Goal: Information Seeking & Learning: Learn about a topic

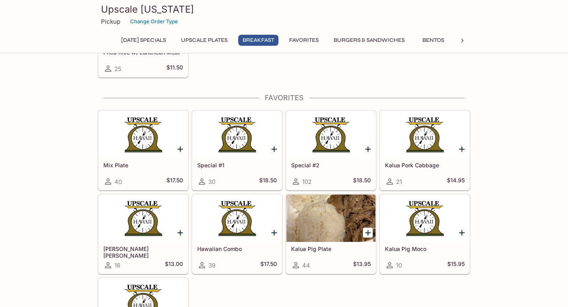
scroll to position [814, 0]
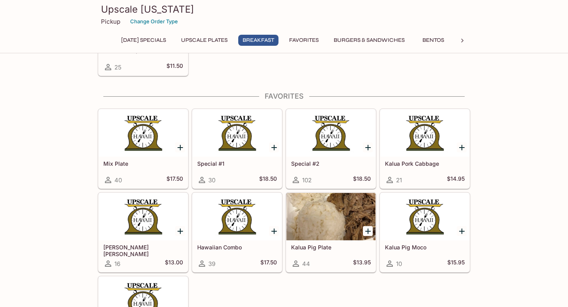
click at [348, 142] on div at bounding box center [330, 132] width 89 height 47
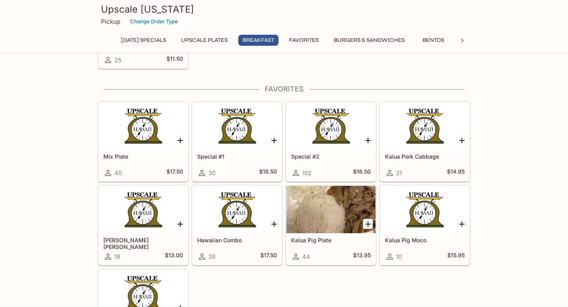
scroll to position [821, 0]
click at [128, 140] on div at bounding box center [143, 125] width 89 height 47
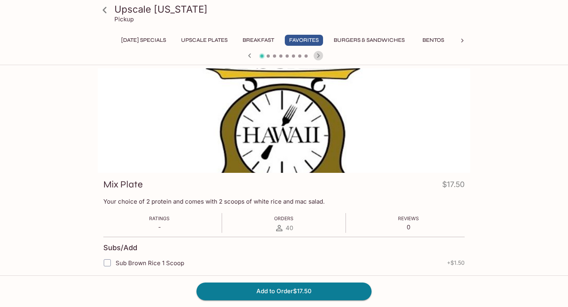
click at [317, 54] on icon "button" at bounding box center [318, 55] width 3 height 4
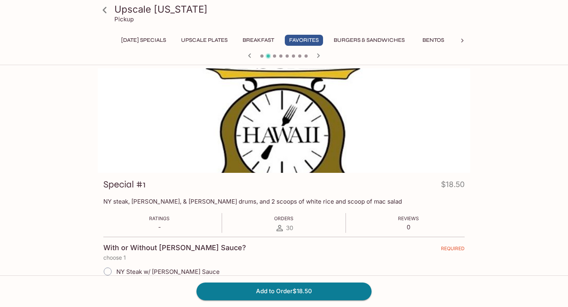
click at [250, 56] on icon "button" at bounding box center [249, 55] width 3 height 4
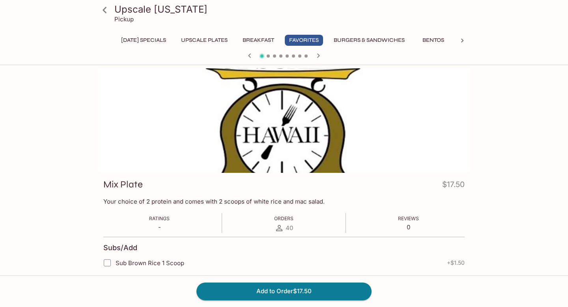
click at [149, 42] on button "[DATE] Specials" at bounding box center [144, 40] width 54 height 11
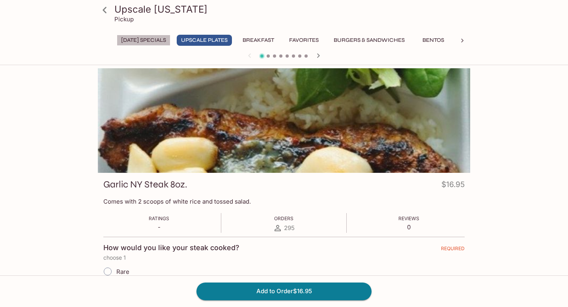
click at [155, 41] on button "[DATE] Specials" at bounding box center [144, 40] width 54 height 11
click at [153, 42] on button "[DATE] Specials" at bounding box center [144, 40] width 54 height 11
click at [158, 41] on button "[DATE] Specials" at bounding box center [144, 40] width 54 height 11
click at [107, 13] on icon at bounding box center [105, 10] width 14 height 14
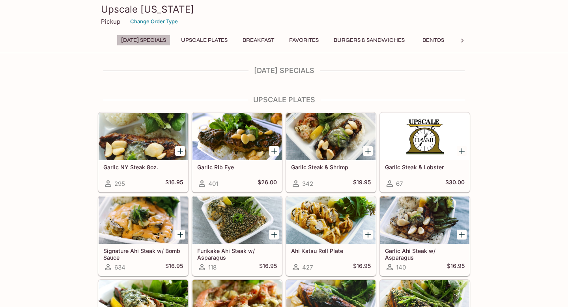
click at [142, 41] on button "[DATE] Specials" at bounding box center [144, 40] width 54 height 11
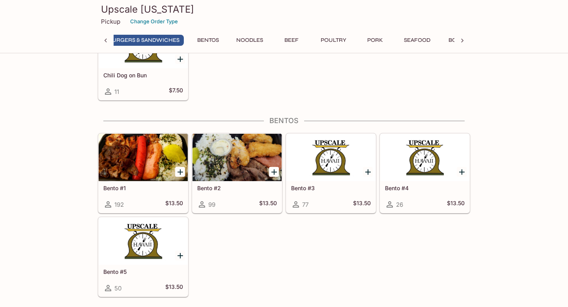
scroll to position [1602, 0]
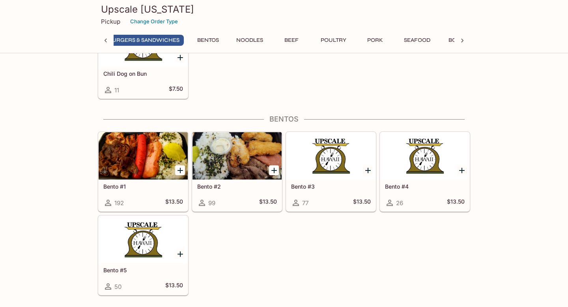
click at [158, 153] on div at bounding box center [143, 155] width 89 height 47
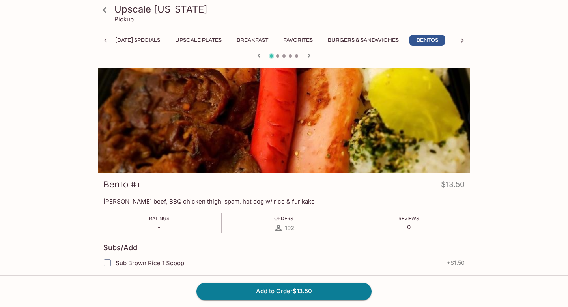
scroll to position [0, 6]
click at [181, 133] on div at bounding box center [284, 120] width 372 height 104
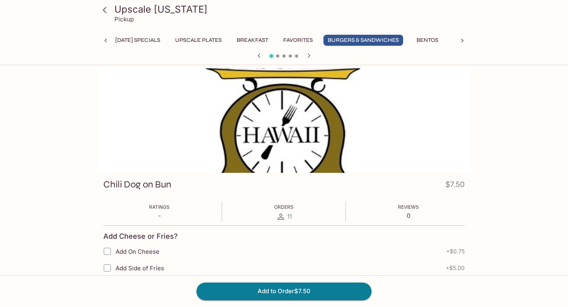
click at [309, 59] on icon "button" at bounding box center [308, 55] width 9 height 9
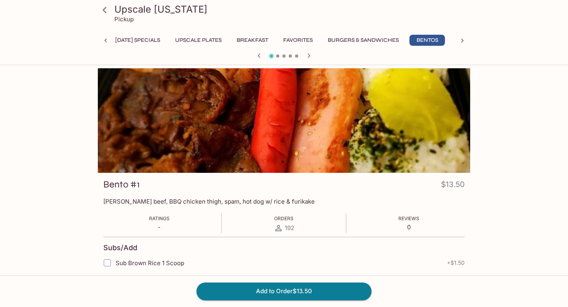
click at [124, 11] on h3 "Upscale [US_STATE]" at bounding box center [290, 9] width 352 height 12
click at [106, 10] on icon at bounding box center [105, 10] width 14 height 14
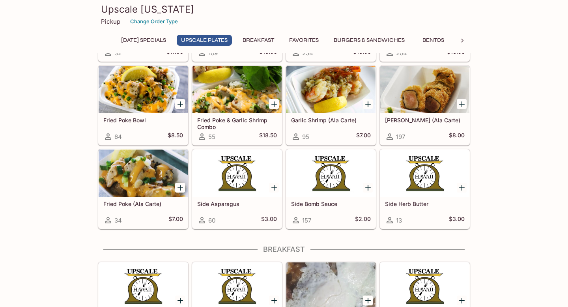
scroll to position [375, 0]
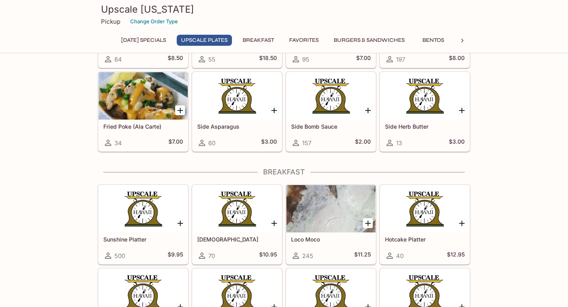
click at [317, 39] on button "Favorites" at bounding box center [304, 40] width 38 height 11
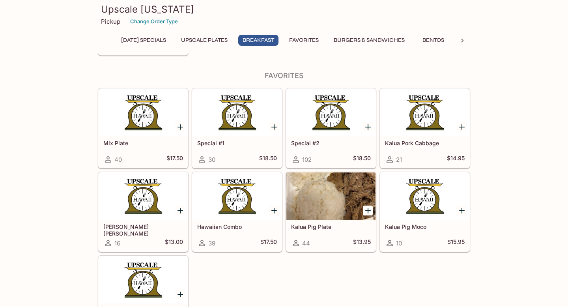
scroll to position [839, 0]
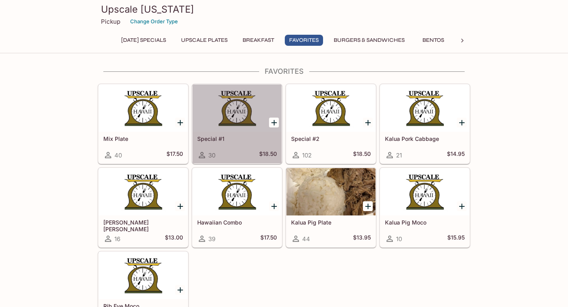
click at [258, 107] on div at bounding box center [236, 107] width 89 height 47
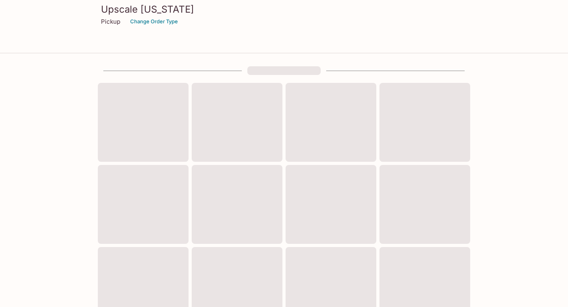
scroll to position [265, 0]
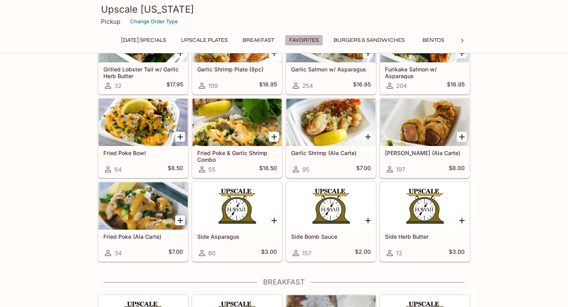
click at [317, 40] on button "Favorites" at bounding box center [304, 40] width 38 height 11
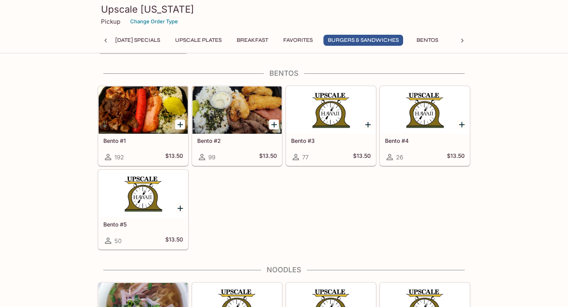
scroll to position [1647, 0]
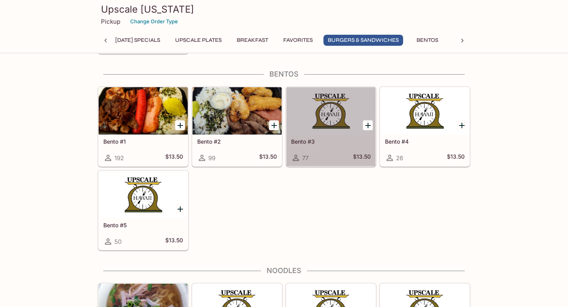
click at [332, 127] on div at bounding box center [330, 110] width 89 height 47
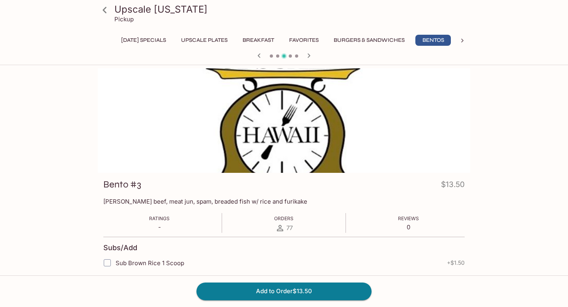
scroll to position [0, 6]
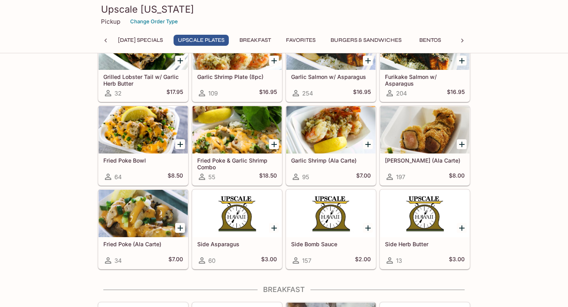
scroll to position [255, 0]
